Goal: Task Accomplishment & Management: Use online tool/utility

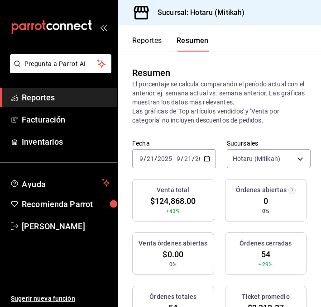
click at [143, 39] on button "Reportes" at bounding box center [147, 43] width 30 height 15
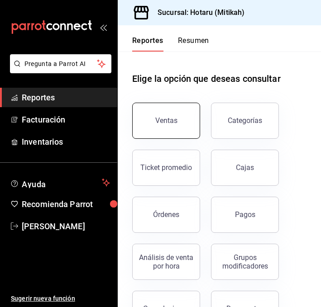
click at [161, 111] on button "Ventas" at bounding box center [166, 121] width 68 height 36
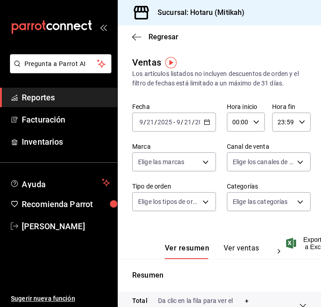
click at [208, 122] on icon "button" at bounding box center [207, 122] width 6 height 6
click at [207, 117] on div "[DATE] [DATE] - [DATE] [DATE]" at bounding box center [174, 122] width 84 height 19
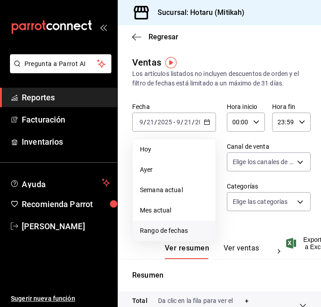
click at [178, 230] on span "Rango de fechas" at bounding box center [174, 231] width 68 height 10
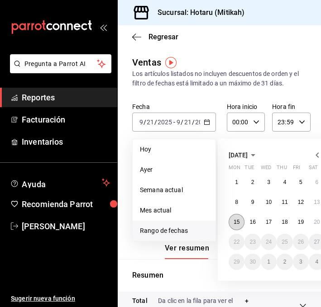
click at [234, 224] on abbr "15" at bounding box center [237, 222] width 6 height 6
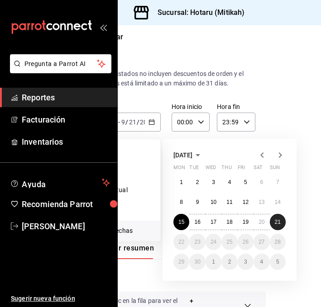
click at [283, 223] on button "21" at bounding box center [278, 222] width 16 height 16
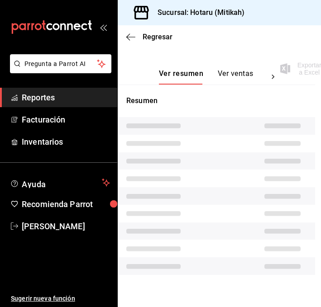
scroll to position [182, 6]
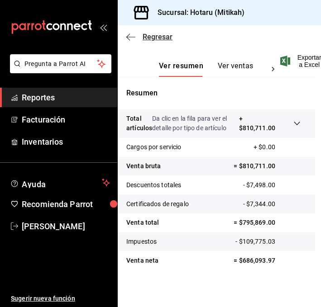
click at [128, 34] on icon "button" at bounding box center [130, 37] width 9 height 8
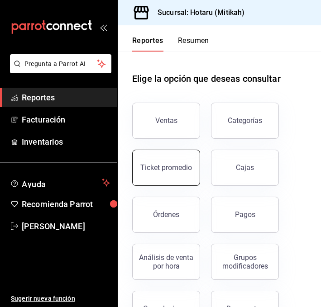
click at [159, 178] on button "Ticket promedio" at bounding box center [166, 168] width 68 height 36
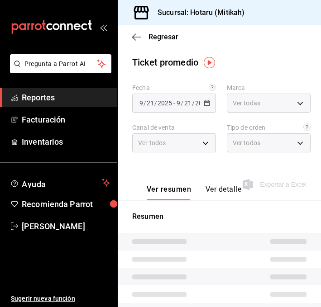
type input "d84d5940-0e8c-40c5-88cd-2414b97e757c,77dc4db3-90d9-43b8-a5d3-75604ed845df"
type input "PARROT,UBER_EATS,RAPPI,DIDI_FOOD,ONLINE"
type input "232f28ad-bc18-4a04-957a-f0432ae16c57,006b1dc0-249d-4bce-a504-d02779cdffcd,EXTER…"
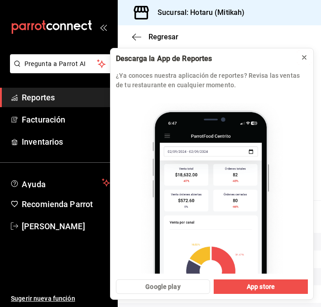
click at [304, 59] on icon at bounding box center [304, 58] width 4 height 4
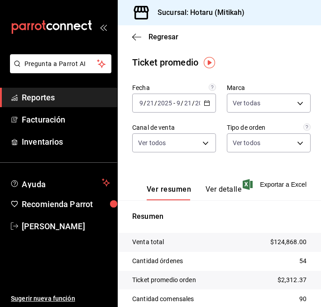
click at [206, 104] on icon "button" at bounding box center [207, 103] width 6 height 6
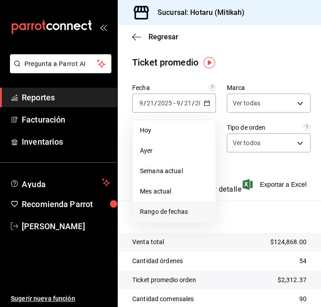
click at [158, 208] on span "Rango de fechas" at bounding box center [174, 212] width 68 height 10
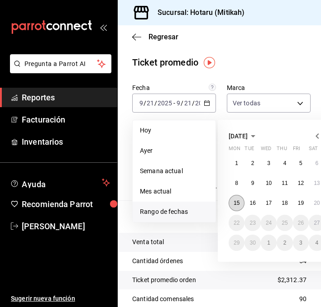
click at [240, 201] on abbr "15" at bounding box center [237, 203] width 6 height 6
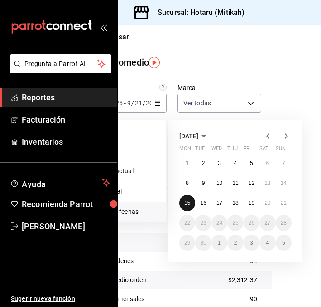
scroll to position [0, 55]
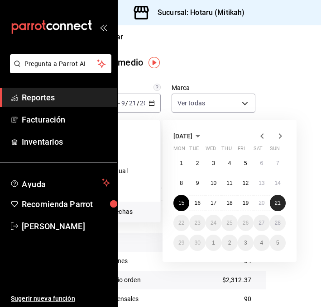
click at [275, 204] on abbr "21" at bounding box center [278, 203] width 6 height 6
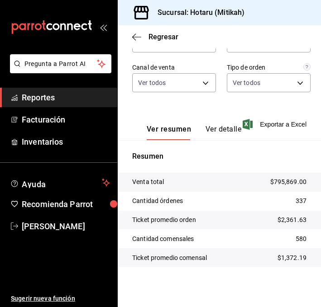
scroll to position [0, 0]
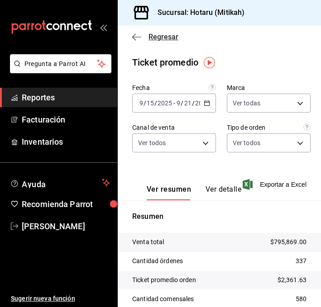
click at [133, 34] on icon "button" at bounding box center [136, 37] width 9 height 8
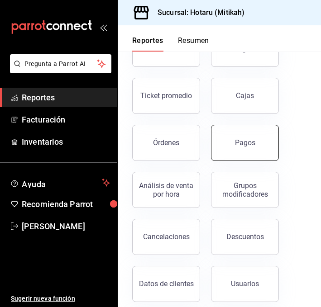
scroll to position [85, 0]
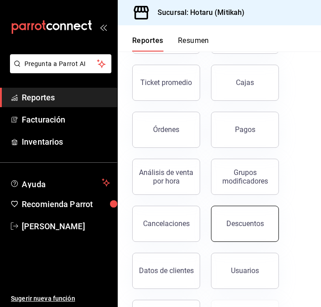
click at [238, 231] on button "Descuentos" at bounding box center [245, 224] width 68 height 36
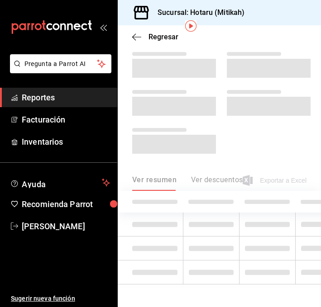
scroll to position [50, 0]
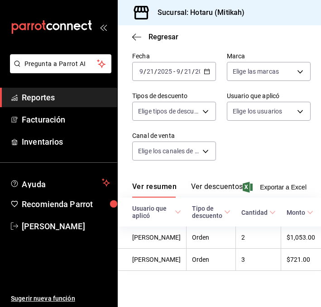
click at [208, 68] on icon "button" at bounding box center [207, 71] width 6 height 6
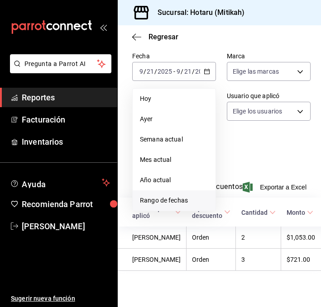
click at [152, 196] on span "Rango de fechas" at bounding box center [174, 201] width 68 height 10
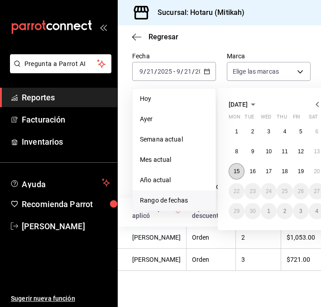
click at [235, 168] on abbr "15" at bounding box center [237, 171] width 6 height 6
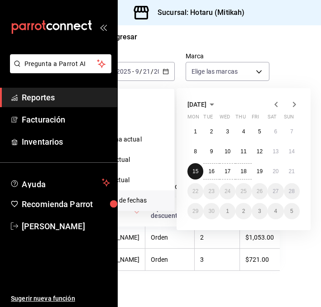
scroll to position [50, 55]
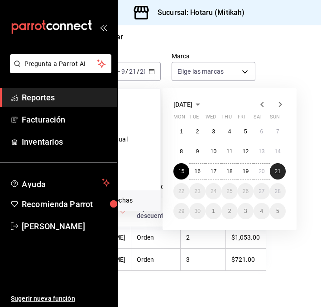
click at [284, 163] on button "21" at bounding box center [278, 171] width 16 height 16
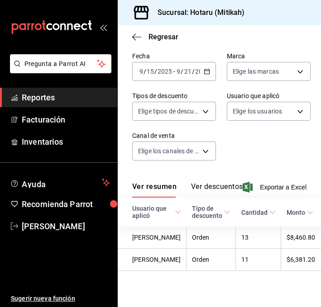
scroll to position [57, 0]
click at [273, 182] on span "Exportar a Excel" at bounding box center [276, 187] width 62 height 11
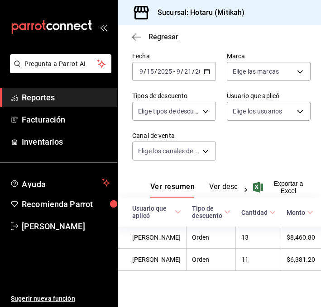
click at [134, 37] on icon "button" at bounding box center [136, 37] width 9 height 0
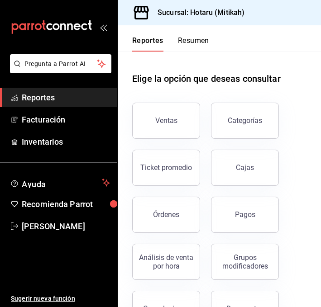
click at [197, 36] on button "Resumen" at bounding box center [193, 43] width 31 height 15
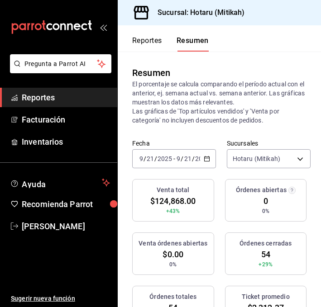
click at [211, 162] on div "[DATE] [DATE] - [DATE] [DATE]" at bounding box center [174, 158] width 84 height 19
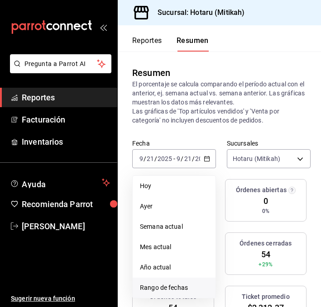
click at [190, 288] on span "Rango de fechas" at bounding box center [174, 288] width 68 height 10
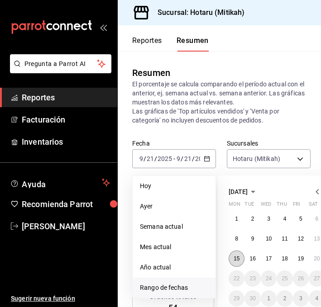
click at [238, 260] on abbr "15" at bounding box center [237, 259] width 6 height 6
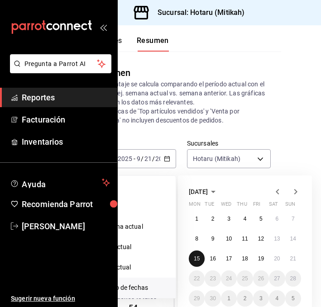
scroll to position [0, 55]
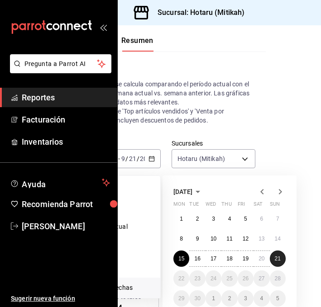
click at [278, 256] on abbr "21" at bounding box center [278, 259] width 6 height 6
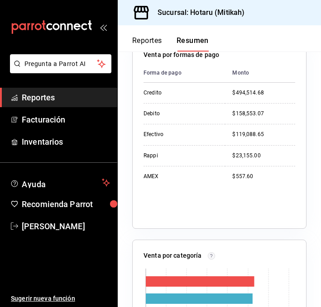
scroll to position [506, 0]
